Goal: Task Accomplishment & Management: Manage account settings

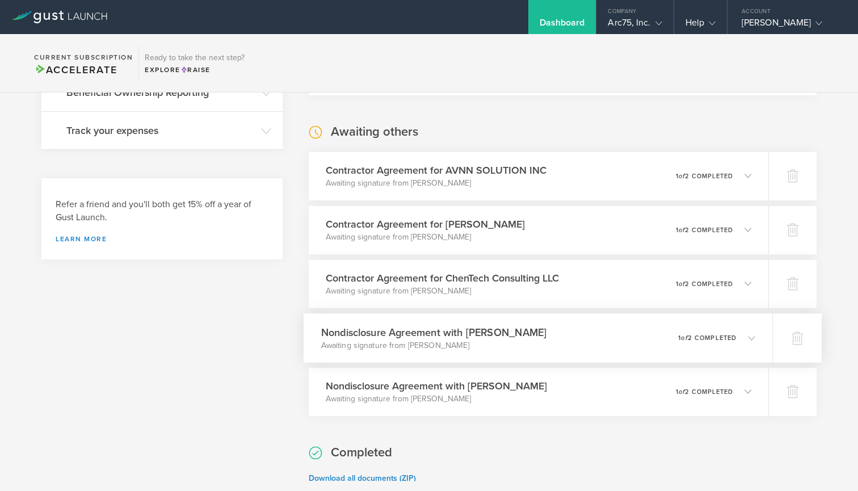
scroll to position [276, 0]
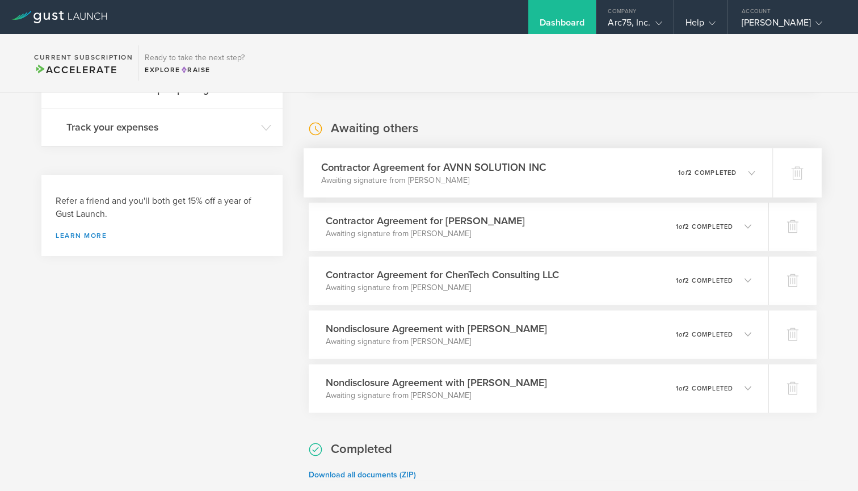
click at [741, 172] on icon at bounding box center [745, 172] width 19 height 10
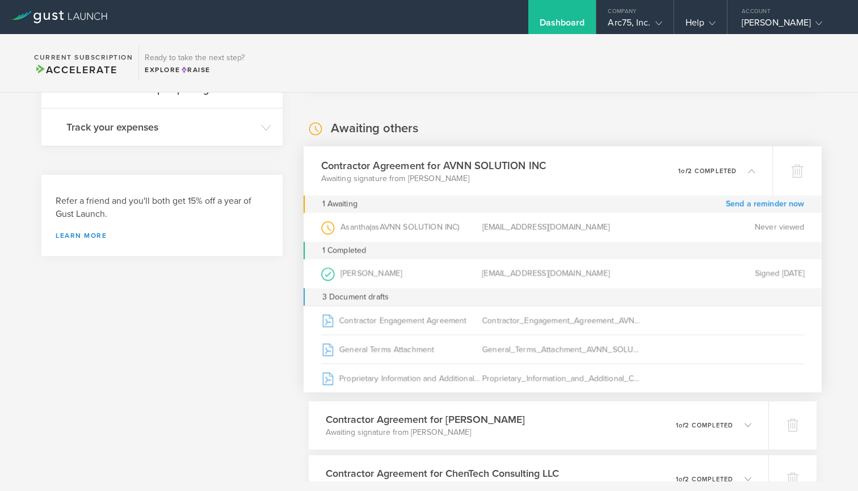
click at [767, 204] on link "Send a reminder now" at bounding box center [764, 204] width 79 height 18
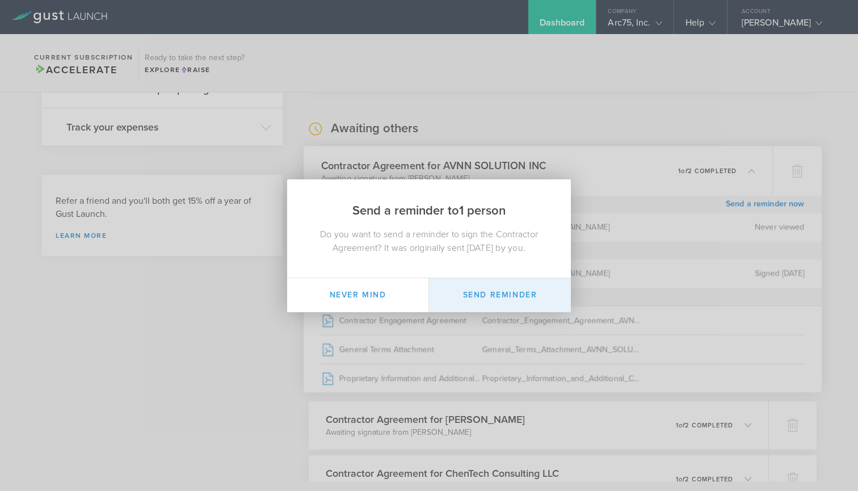
click at [504, 294] on button "Send Reminder" at bounding box center [500, 295] width 142 height 34
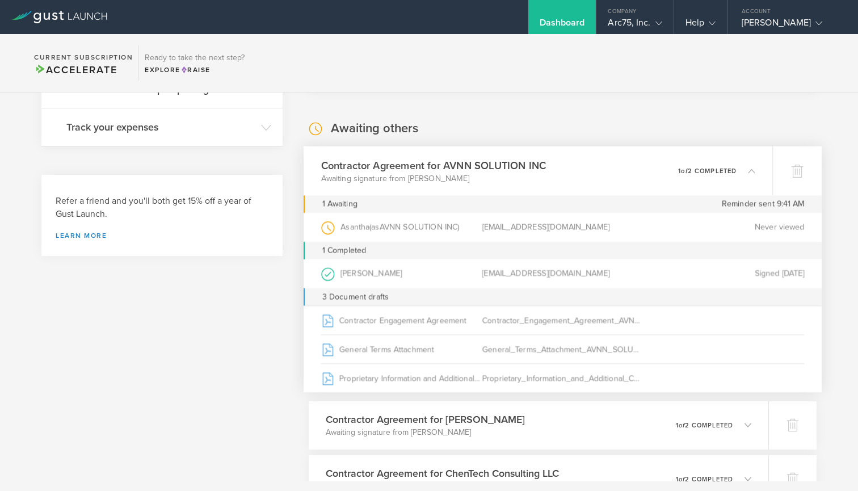
click at [742, 172] on icon at bounding box center [745, 170] width 19 height 10
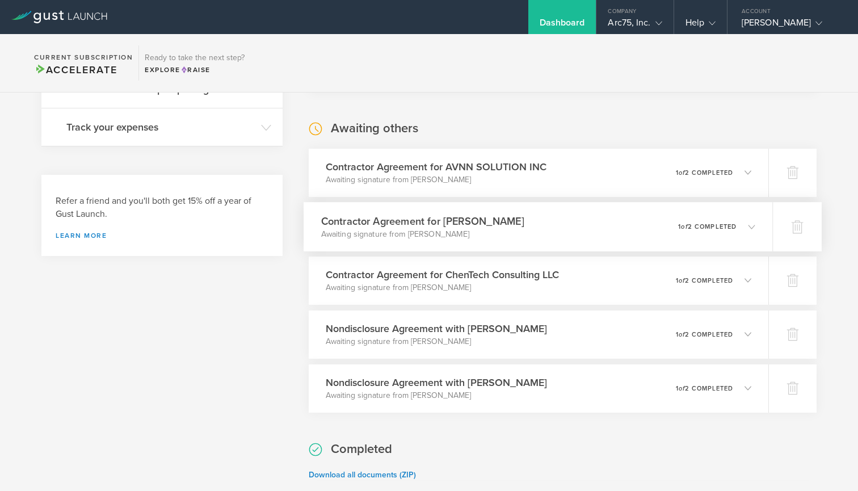
click at [736, 222] on icon at bounding box center [745, 226] width 19 height 10
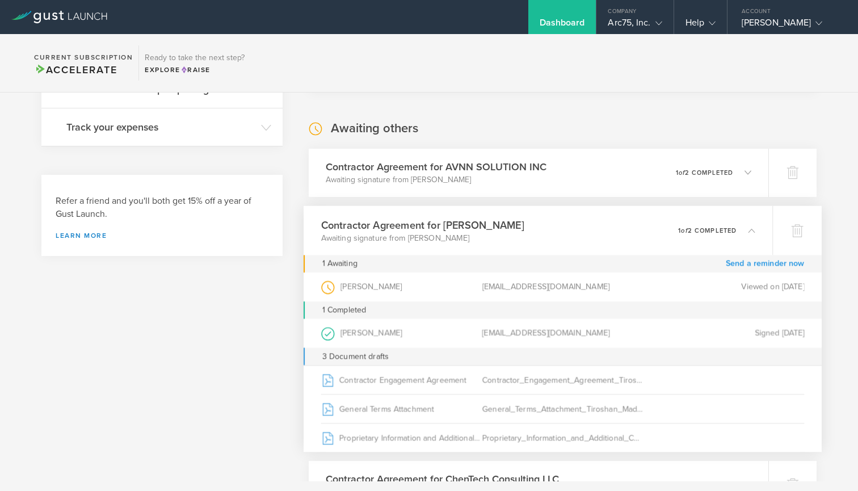
click at [762, 261] on link "Send a reminder now" at bounding box center [764, 264] width 79 height 18
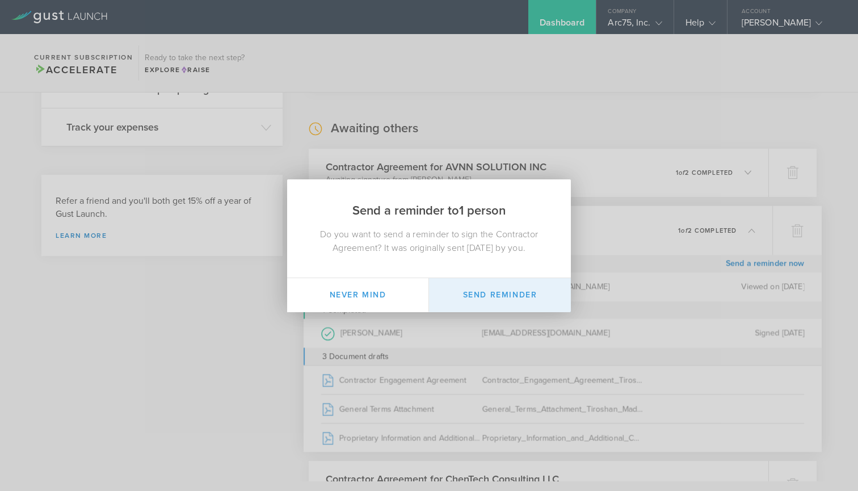
click at [506, 298] on button "Send Reminder" at bounding box center [500, 295] width 142 height 34
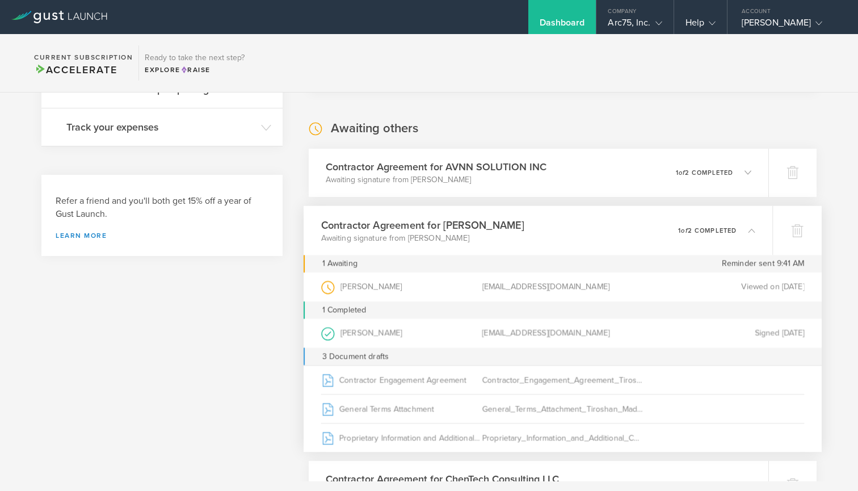
click at [751, 229] on polyline at bounding box center [751, 230] width 6 height 3
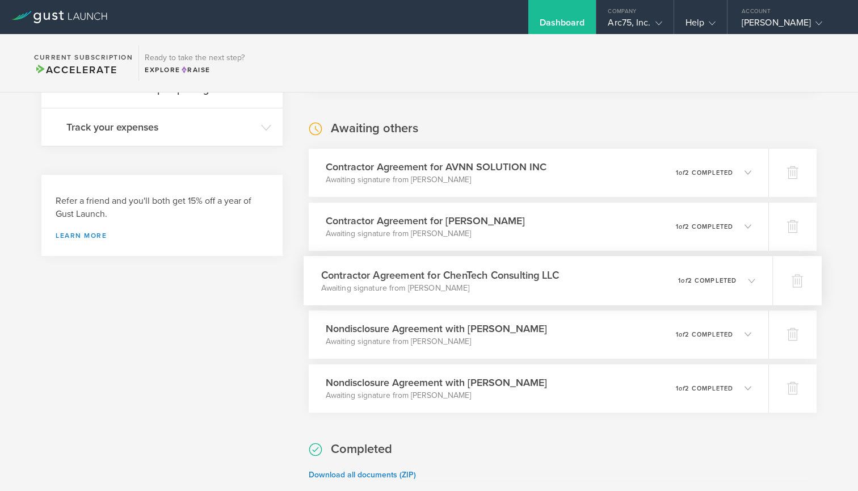
click at [746, 286] on div "0 undeliverable 1 of 2 completed" at bounding box center [716, 280] width 77 height 19
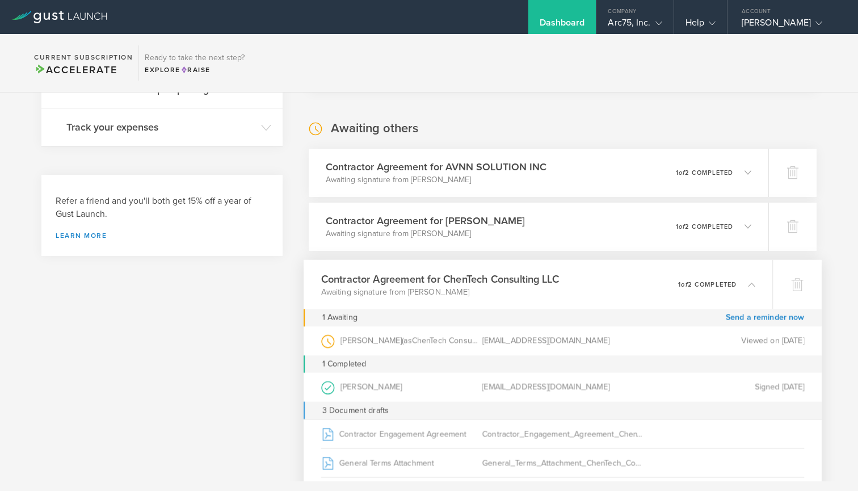
click at [749, 306] on div "Contractor Agreement for ChenTech Consulting LLC Awaiting signature from [PERSO…" at bounding box center [537, 283] width 469 height 49
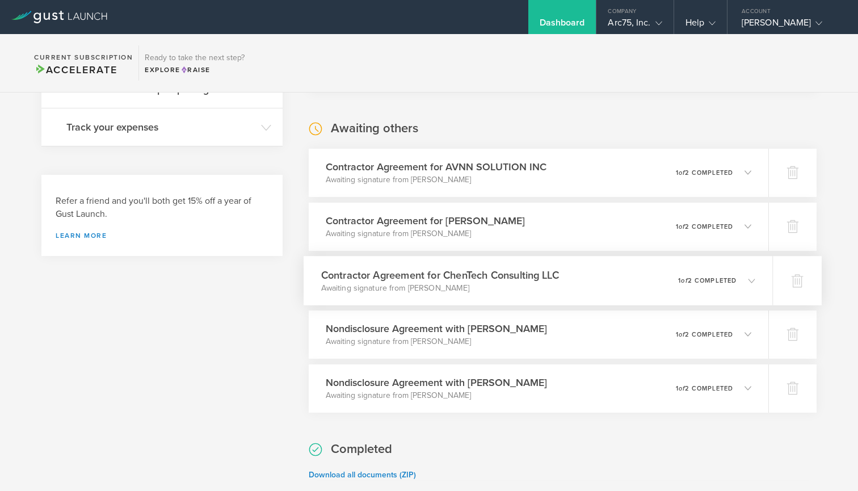
click at [740, 278] on icon at bounding box center [745, 280] width 19 height 10
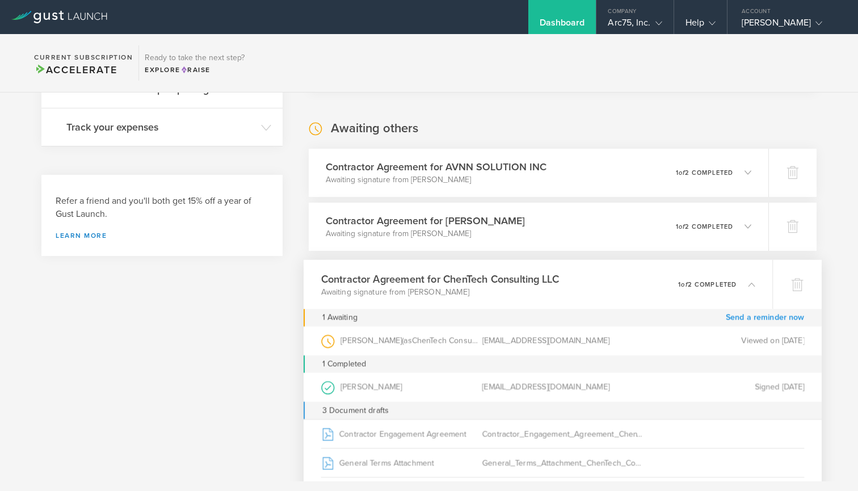
click at [749, 317] on link "Send a reminder now" at bounding box center [764, 318] width 79 height 18
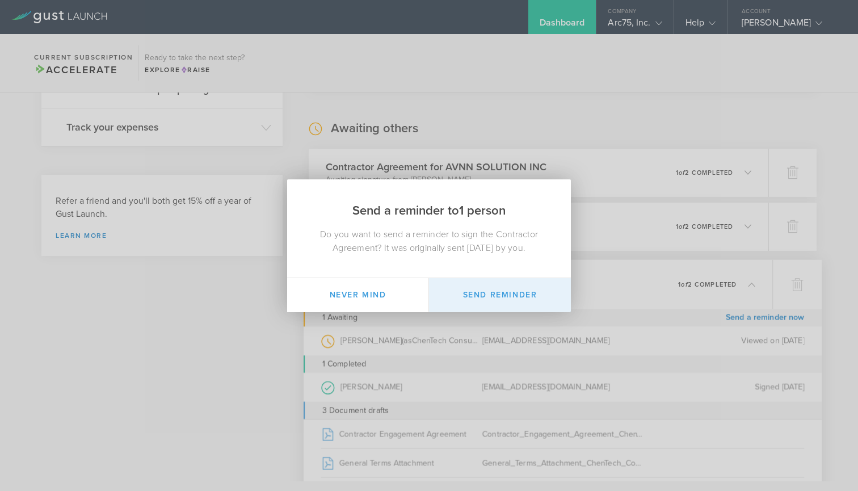
click at [495, 296] on button "Send Reminder" at bounding box center [500, 295] width 142 height 34
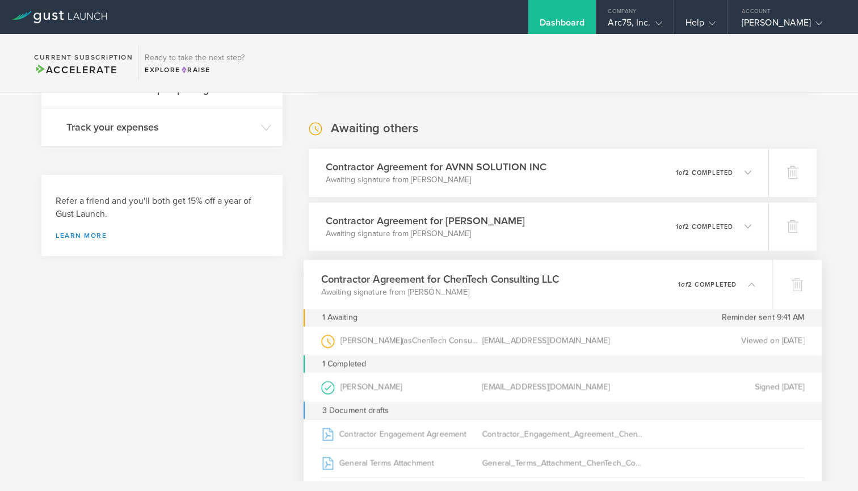
click at [696, 278] on div "0 undeliverable 1 of 2 completed" at bounding box center [716, 284] width 77 height 19
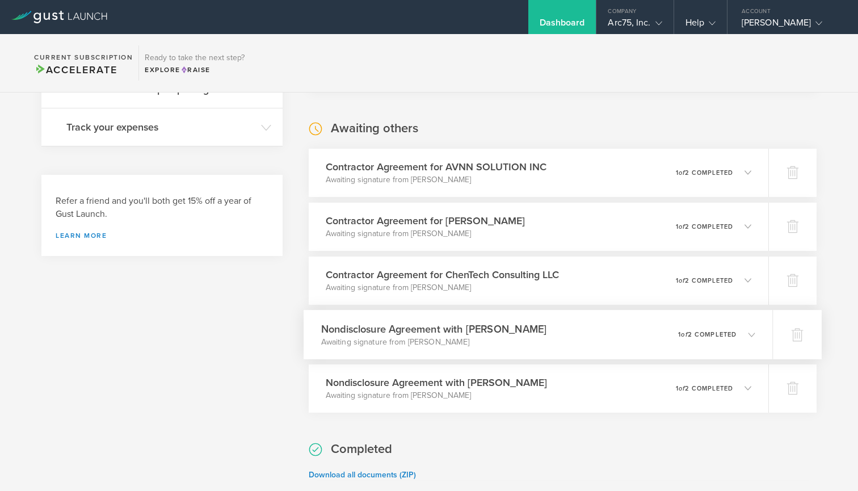
click at [705, 337] on p "1 of 2 completed" at bounding box center [707, 334] width 58 height 6
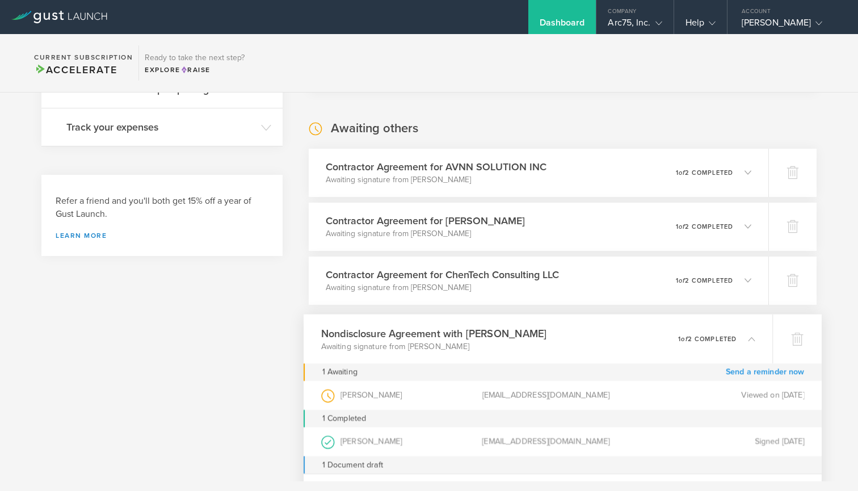
click at [749, 371] on link "Send a reminder now" at bounding box center [764, 372] width 79 height 18
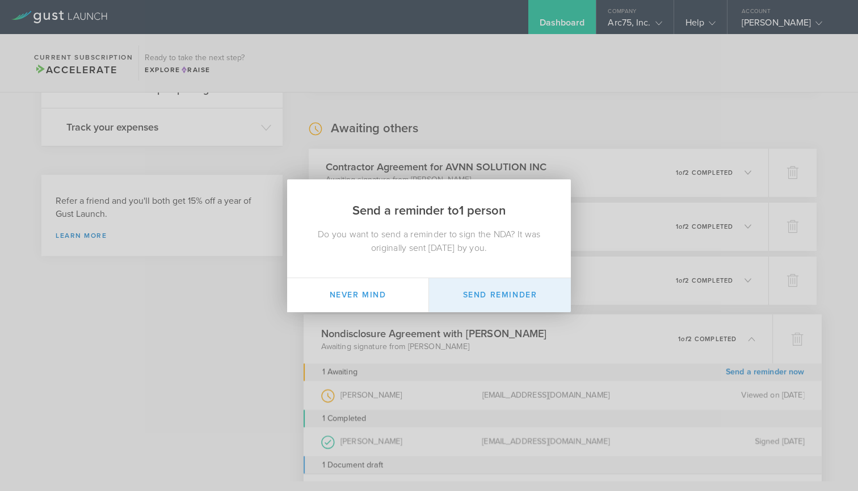
click at [503, 301] on button "Send Reminder" at bounding box center [500, 295] width 142 height 34
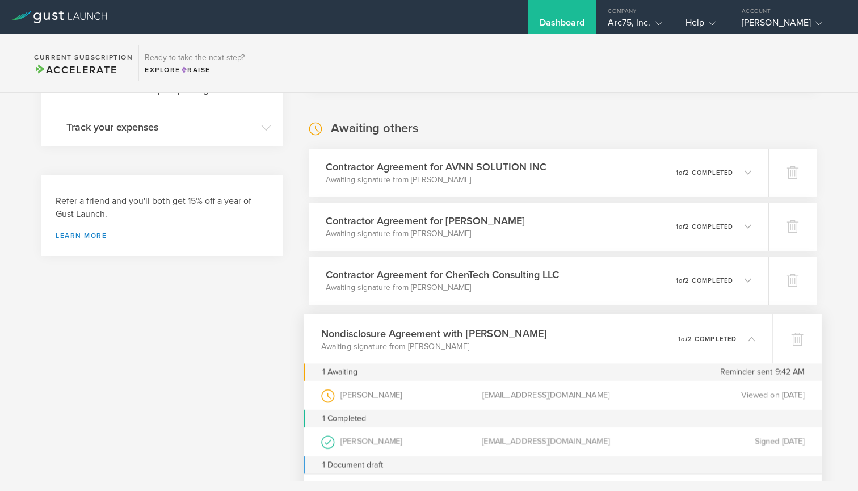
click at [744, 339] on icon at bounding box center [745, 338] width 19 height 10
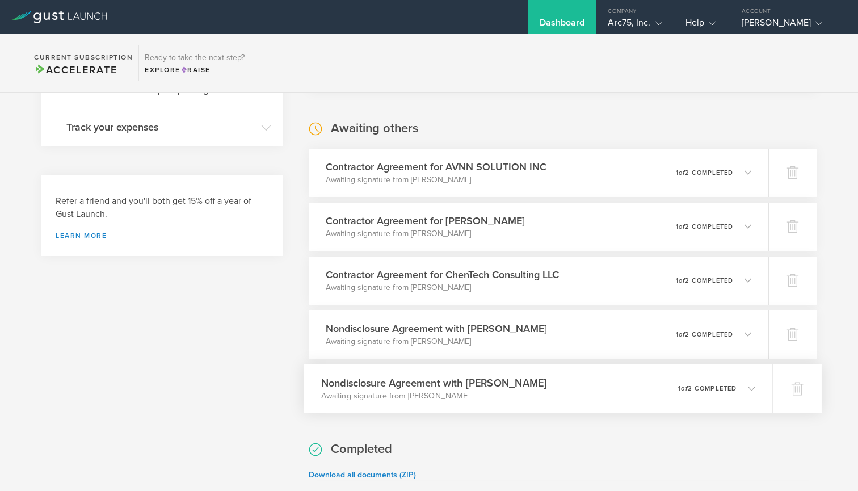
click at [735, 389] on p "1 of 2 completed" at bounding box center [707, 388] width 58 height 6
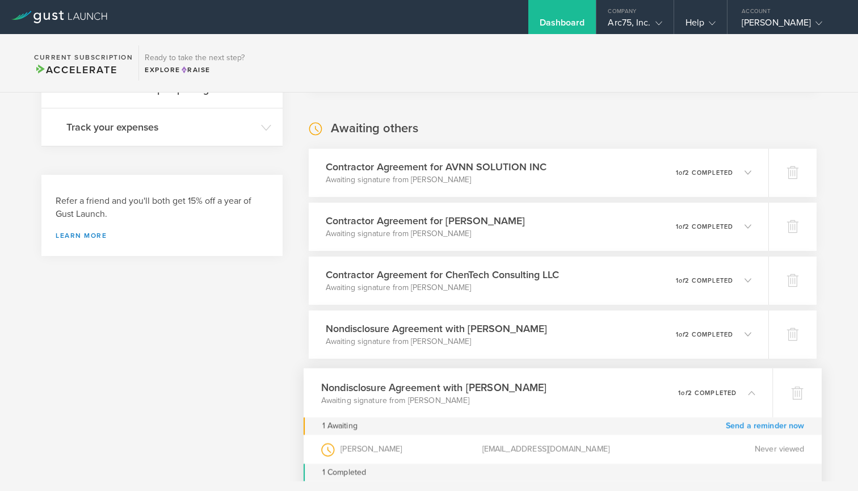
click at [740, 427] on link "Send a reminder now" at bounding box center [764, 426] width 79 height 18
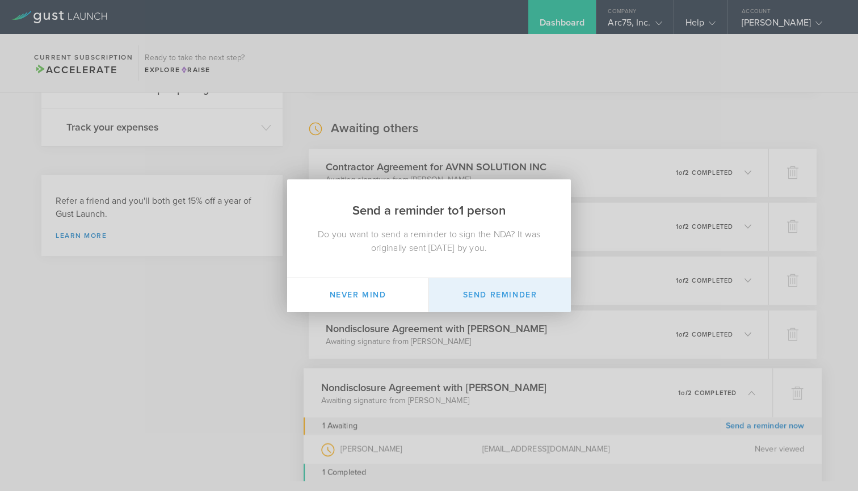
click at [499, 285] on button "Send Reminder" at bounding box center [500, 295] width 142 height 34
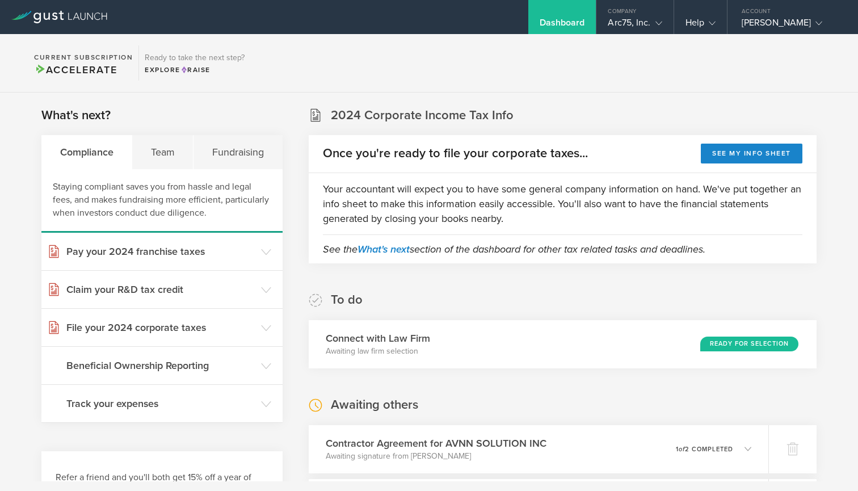
scroll to position [0, 0]
